Goal: Information Seeking & Learning: Learn about a topic

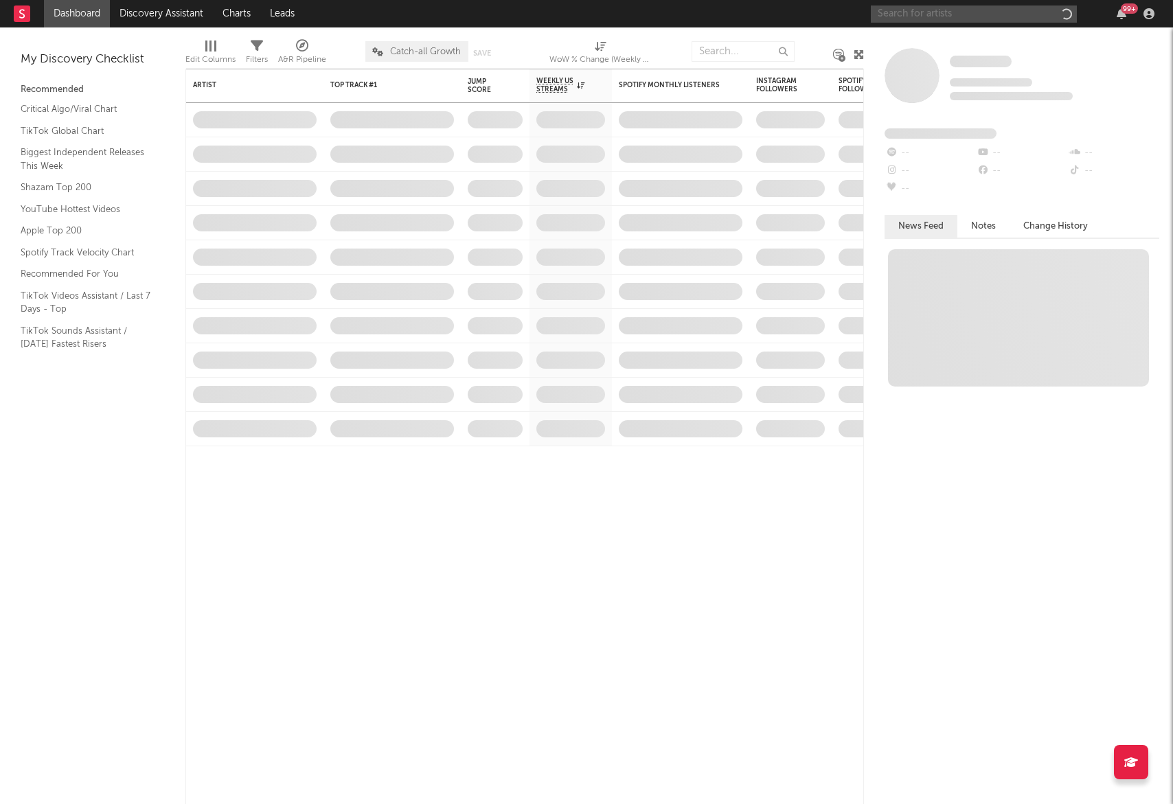
click at [926, 13] on input "text" at bounding box center [974, 13] width 206 height 17
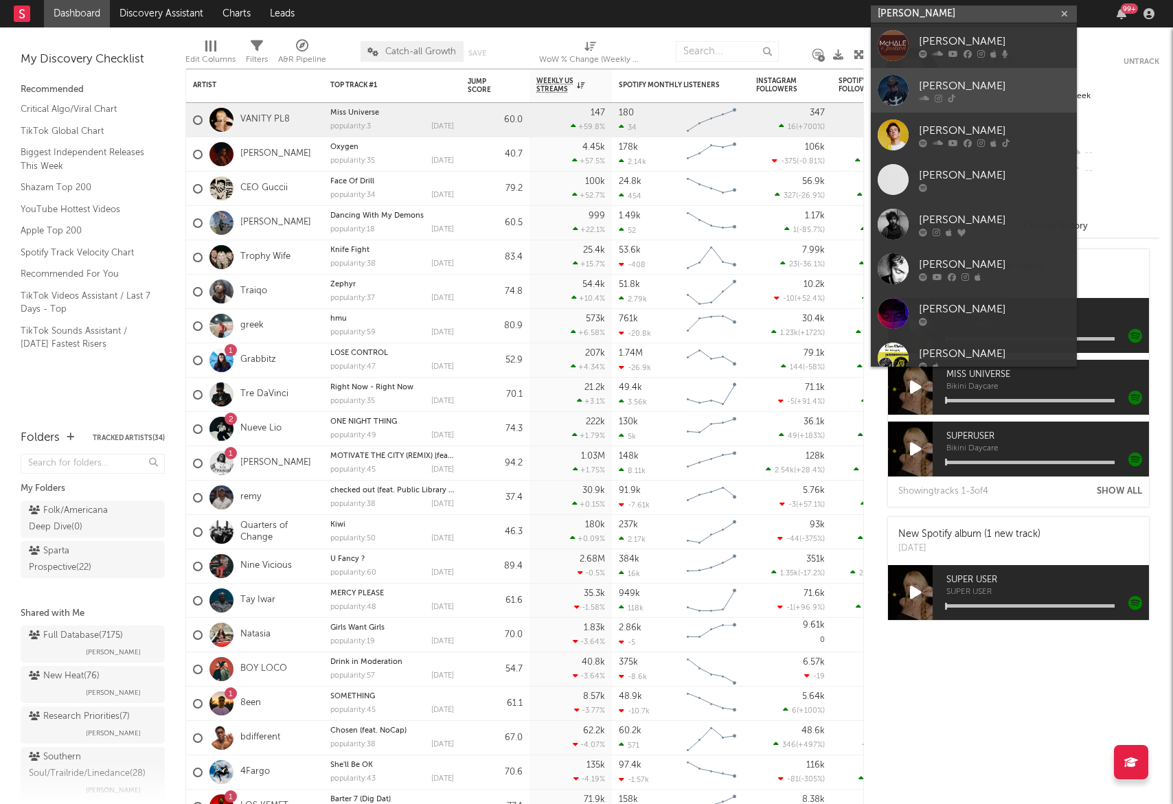
type input "[PERSON_NAME]"
click at [961, 81] on div "[PERSON_NAME]" at bounding box center [994, 86] width 151 height 16
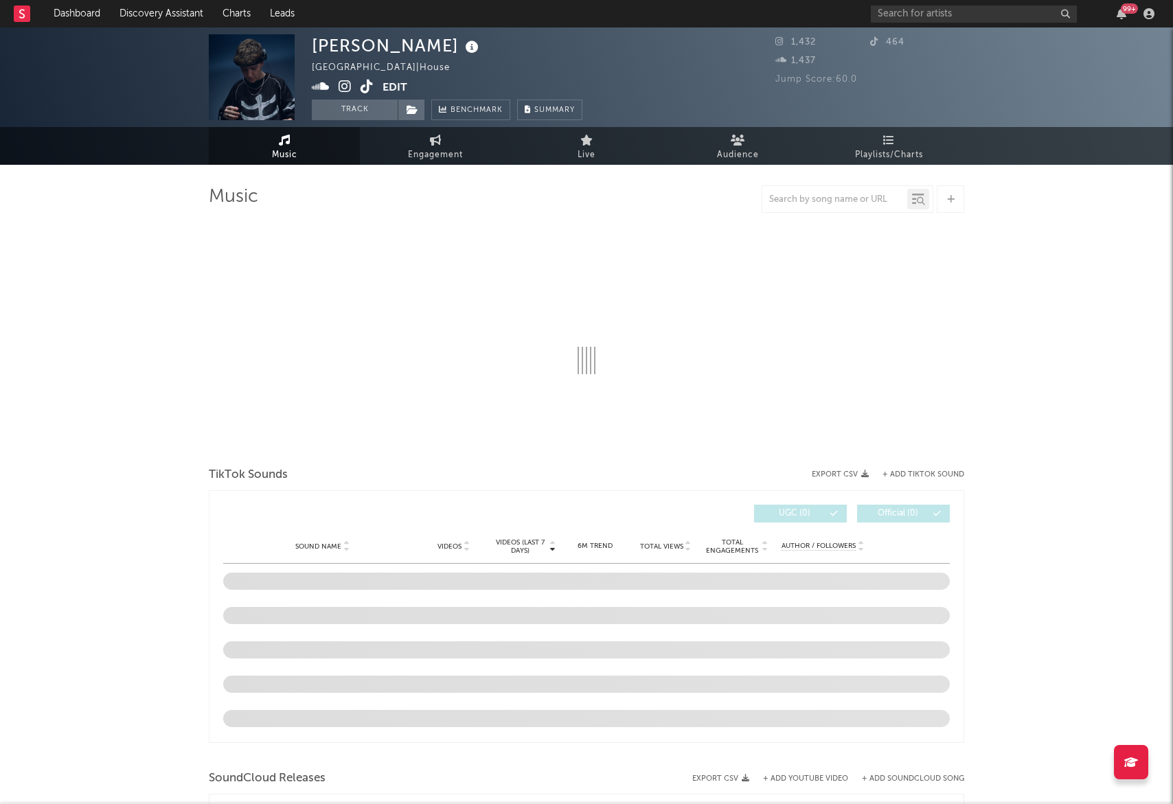
select select "1w"
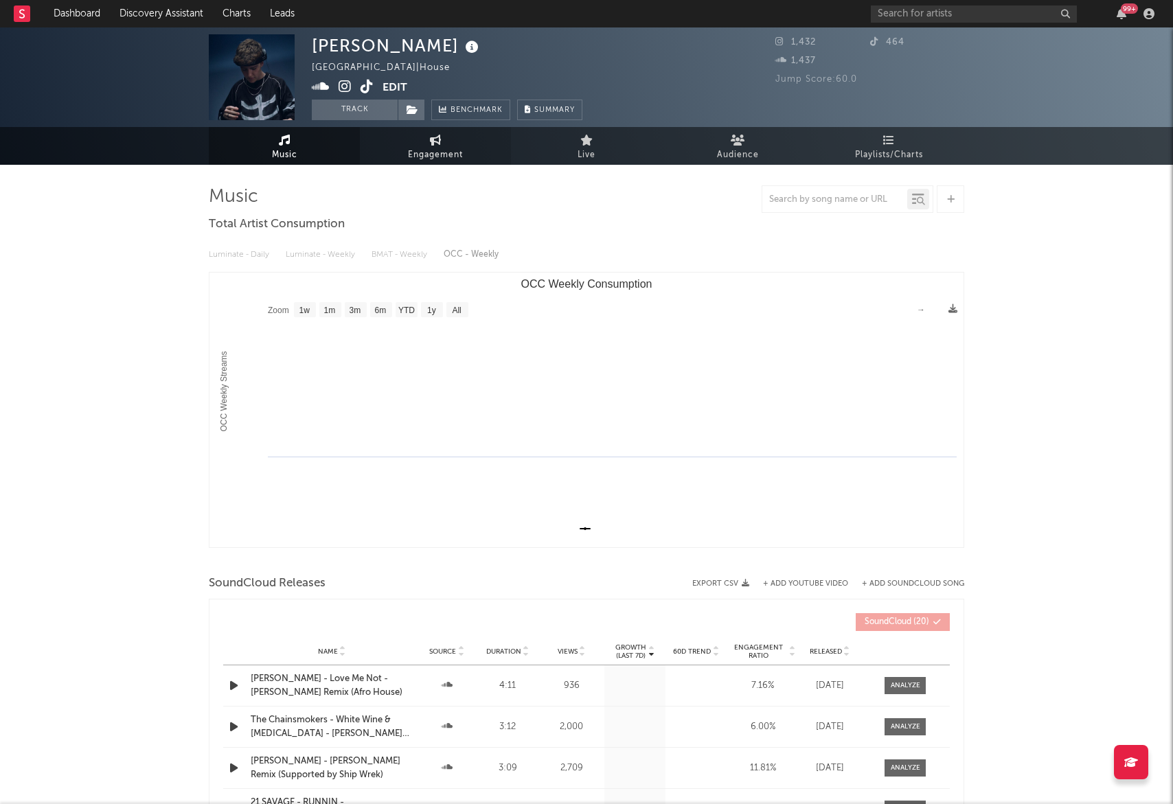
click at [407, 139] on link "Engagement" at bounding box center [435, 146] width 151 height 38
select select "1w"
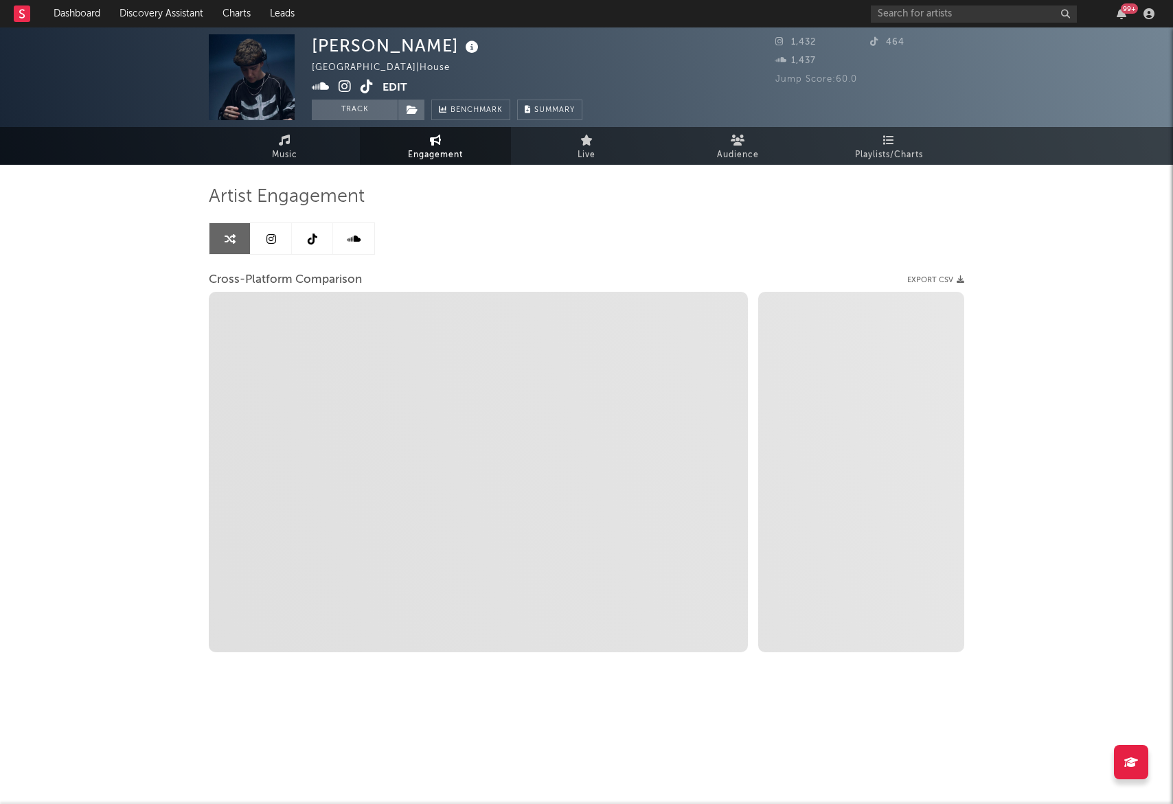
select select "1m"
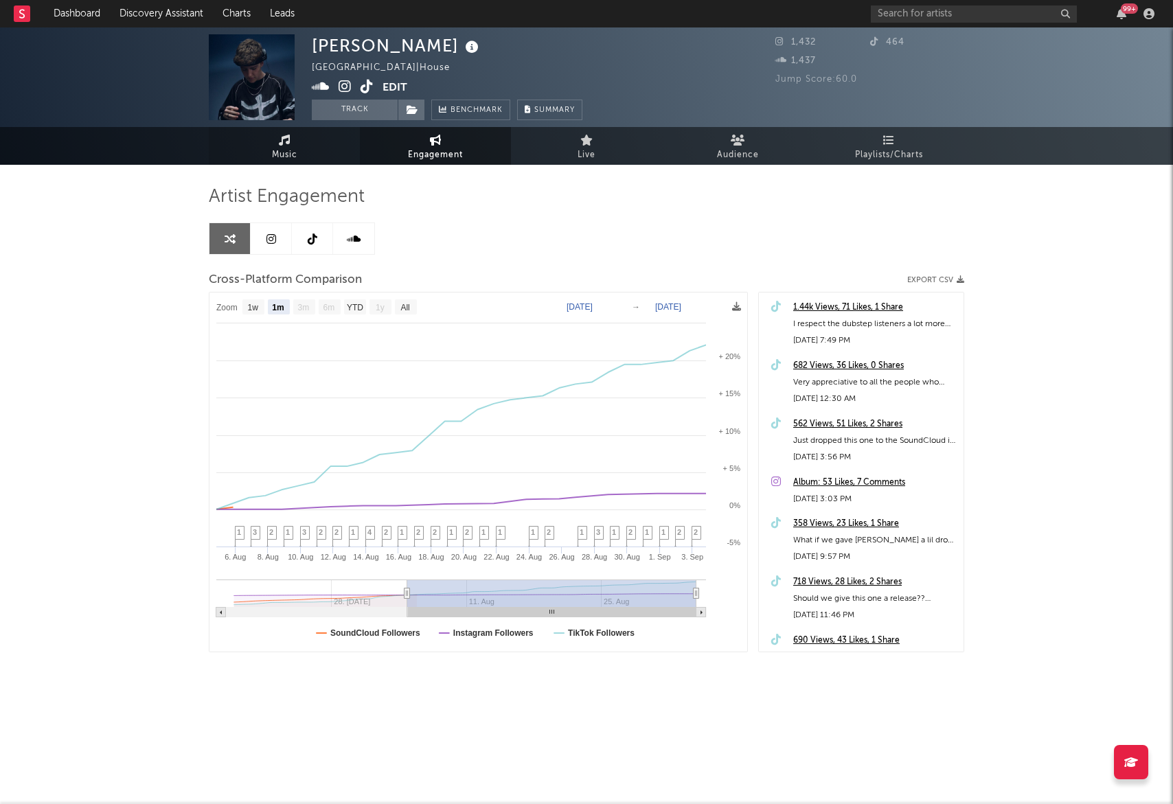
click at [279, 140] on icon at bounding box center [285, 140] width 12 height 11
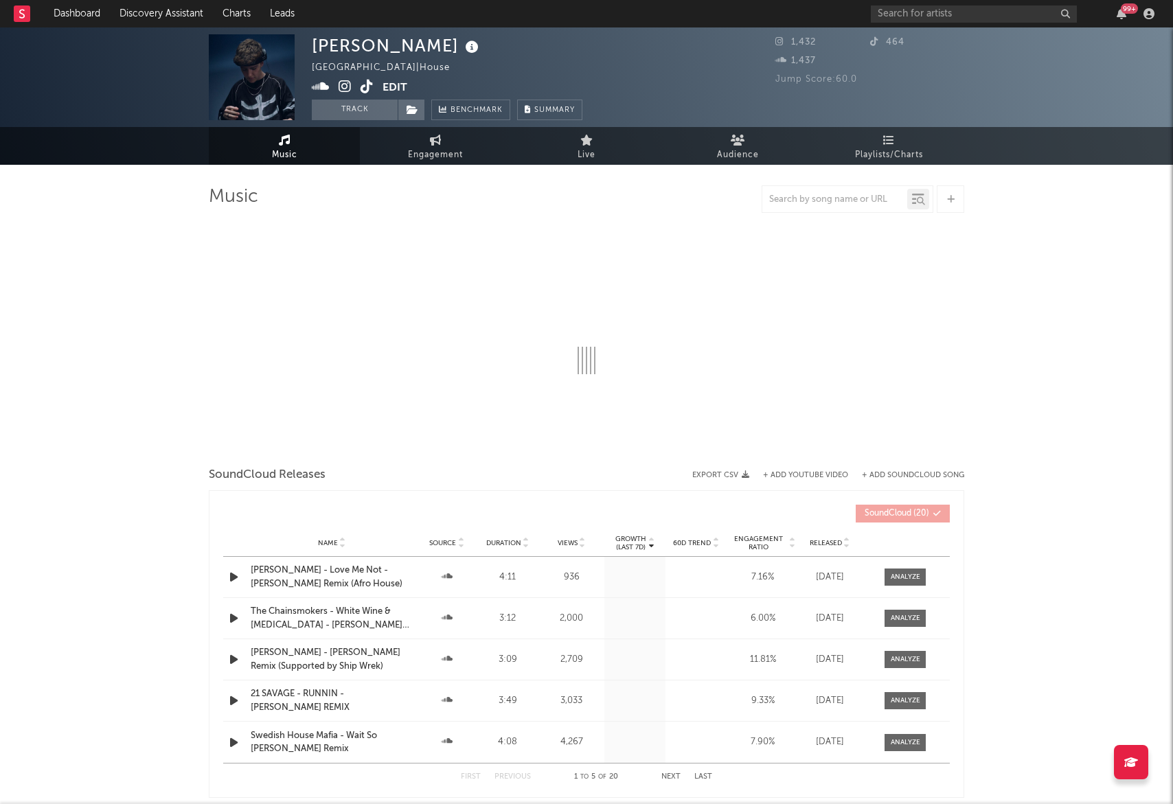
select select "1w"
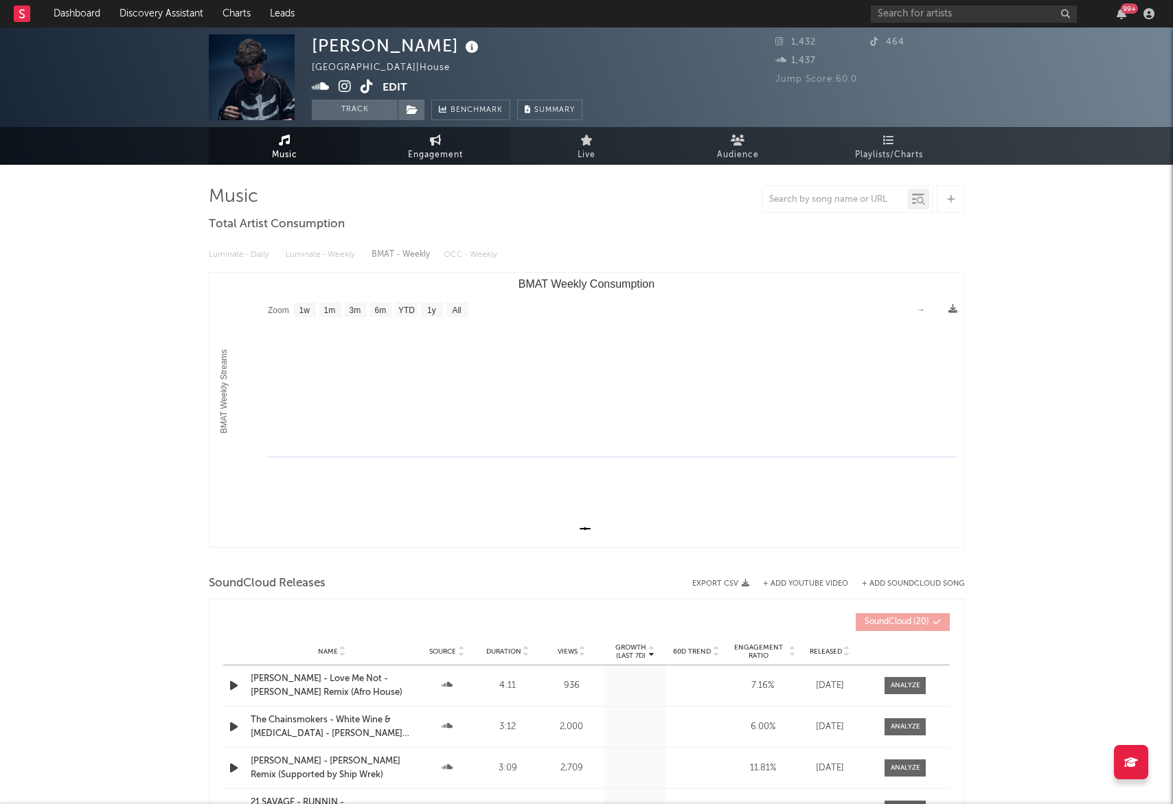
click at [437, 145] on link "Engagement" at bounding box center [435, 146] width 151 height 38
select select "1w"
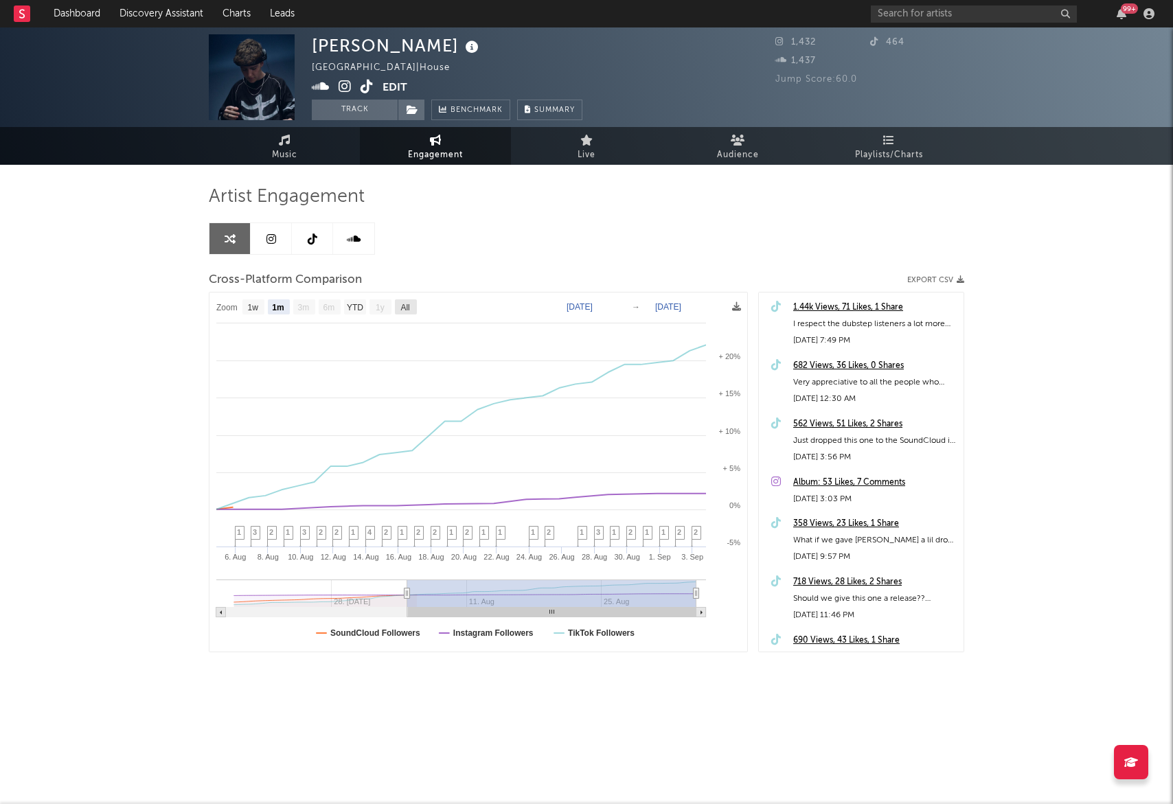
click at [406, 308] on text "All" at bounding box center [404, 308] width 9 height 10
select select "All"
type input "[DATE]"
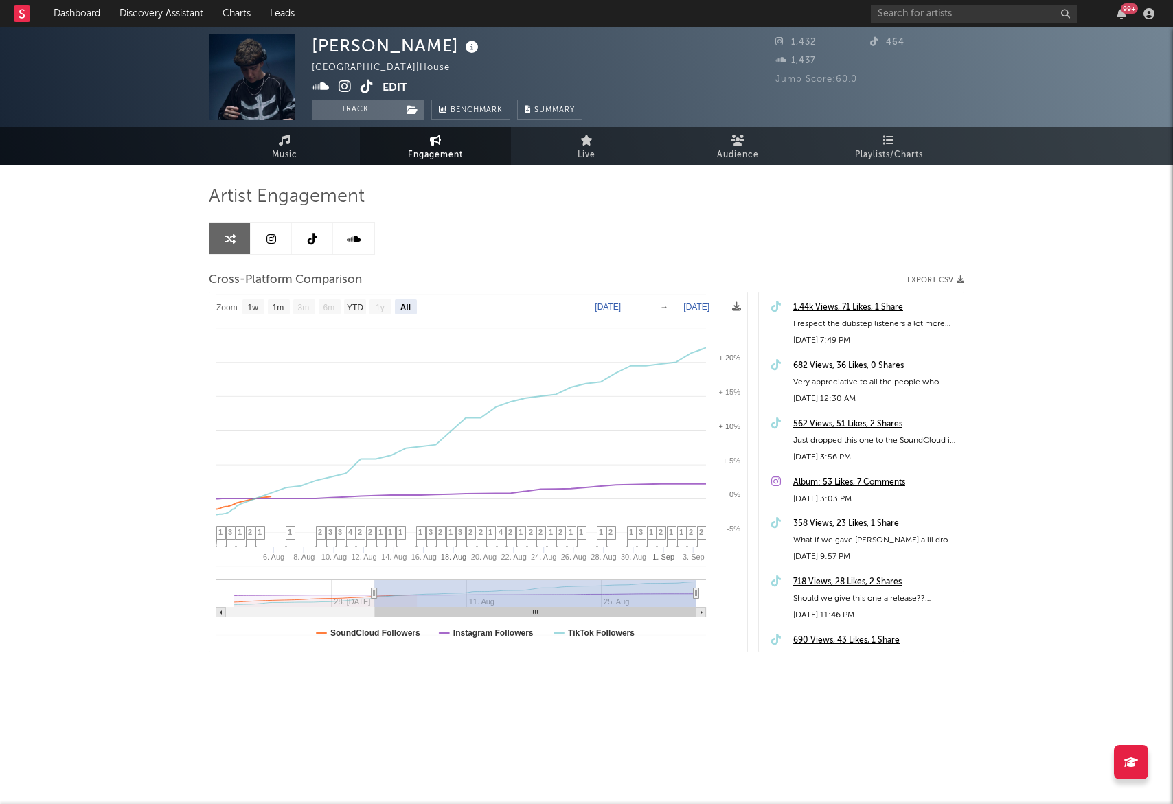
select select "All"
